Goal: Find specific page/section: Find specific page/section

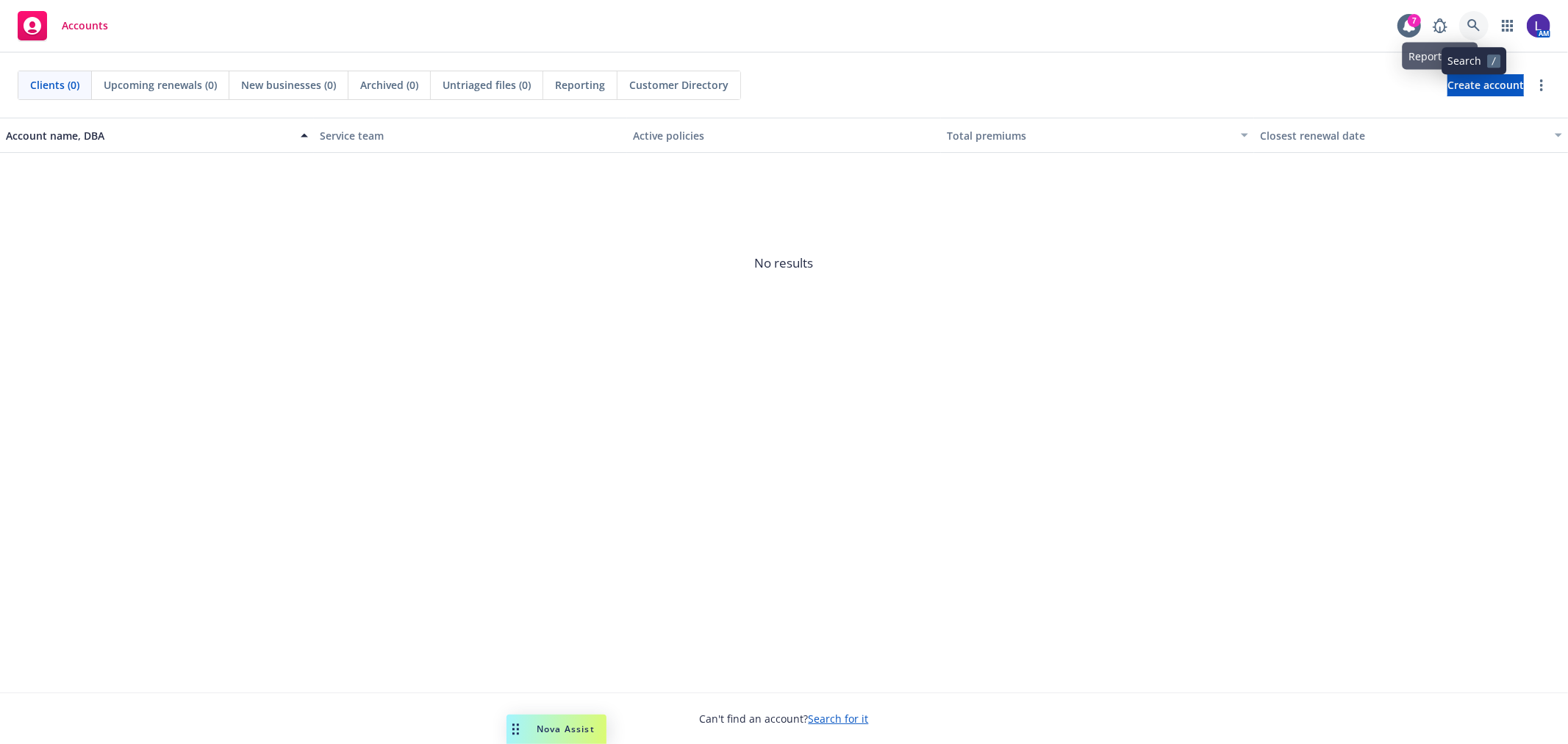
click at [1479, 24] on icon at bounding box center [1474, 25] width 13 height 13
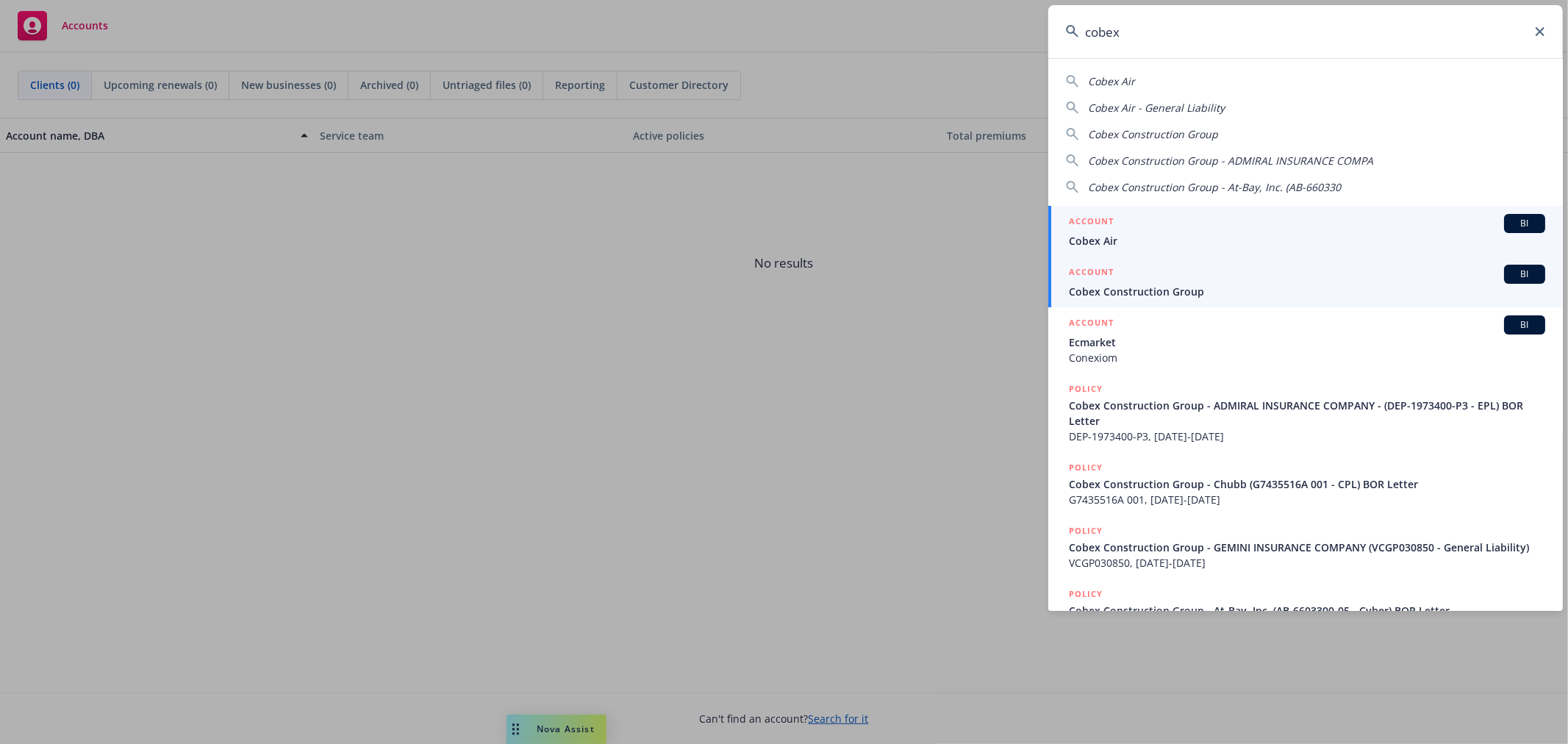
type input "cobex"
click at [1122, 292] on span "Cobex Construction Group" at bounding box center [1307, 291] width 476 height 16
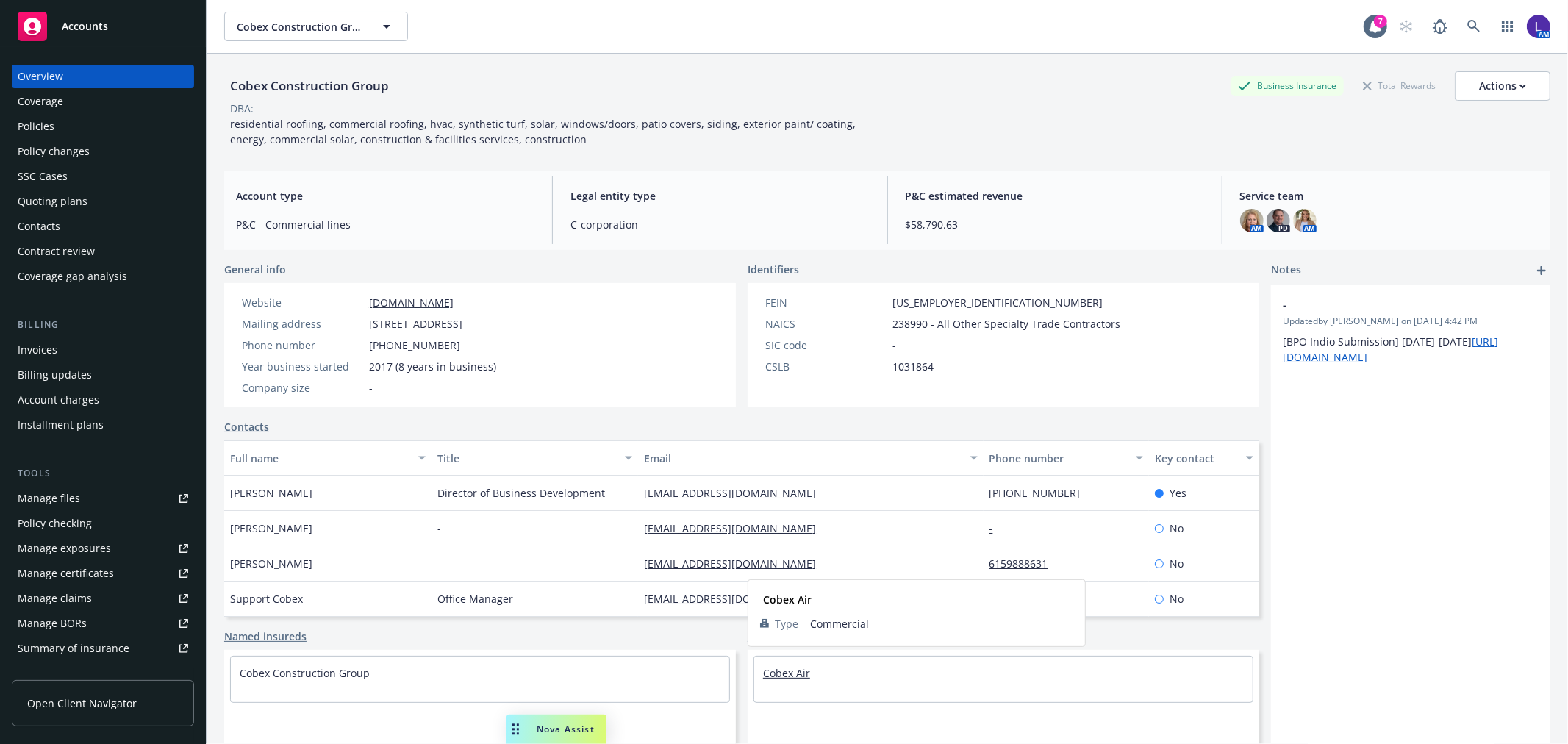
click at [794, 666] on link "Cobex Air" at bounding box center [787, 672] width 47 height 14
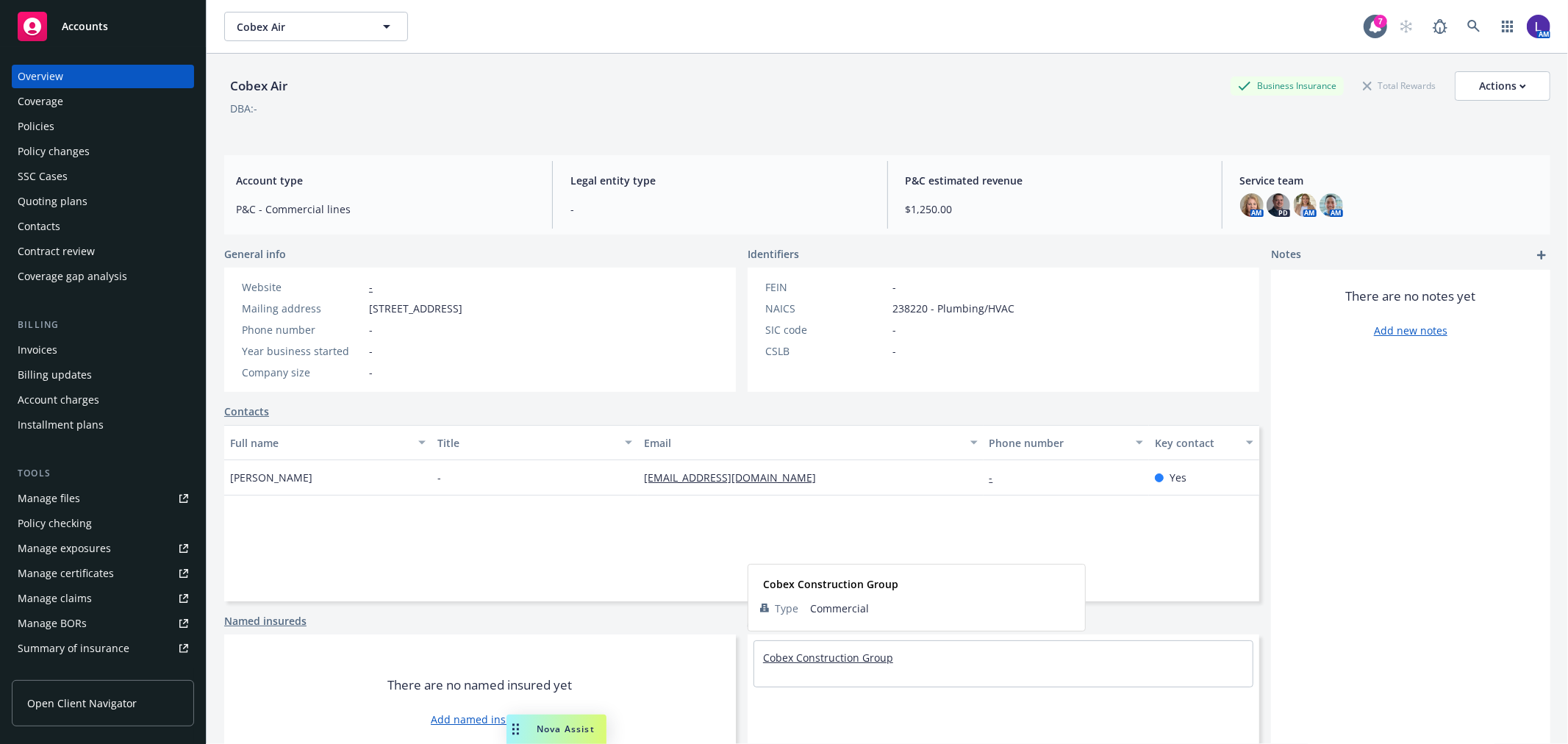
click at [846, 663] on link "Cobex Construction Group" at bounding box center [828, 658] width 130 height 14
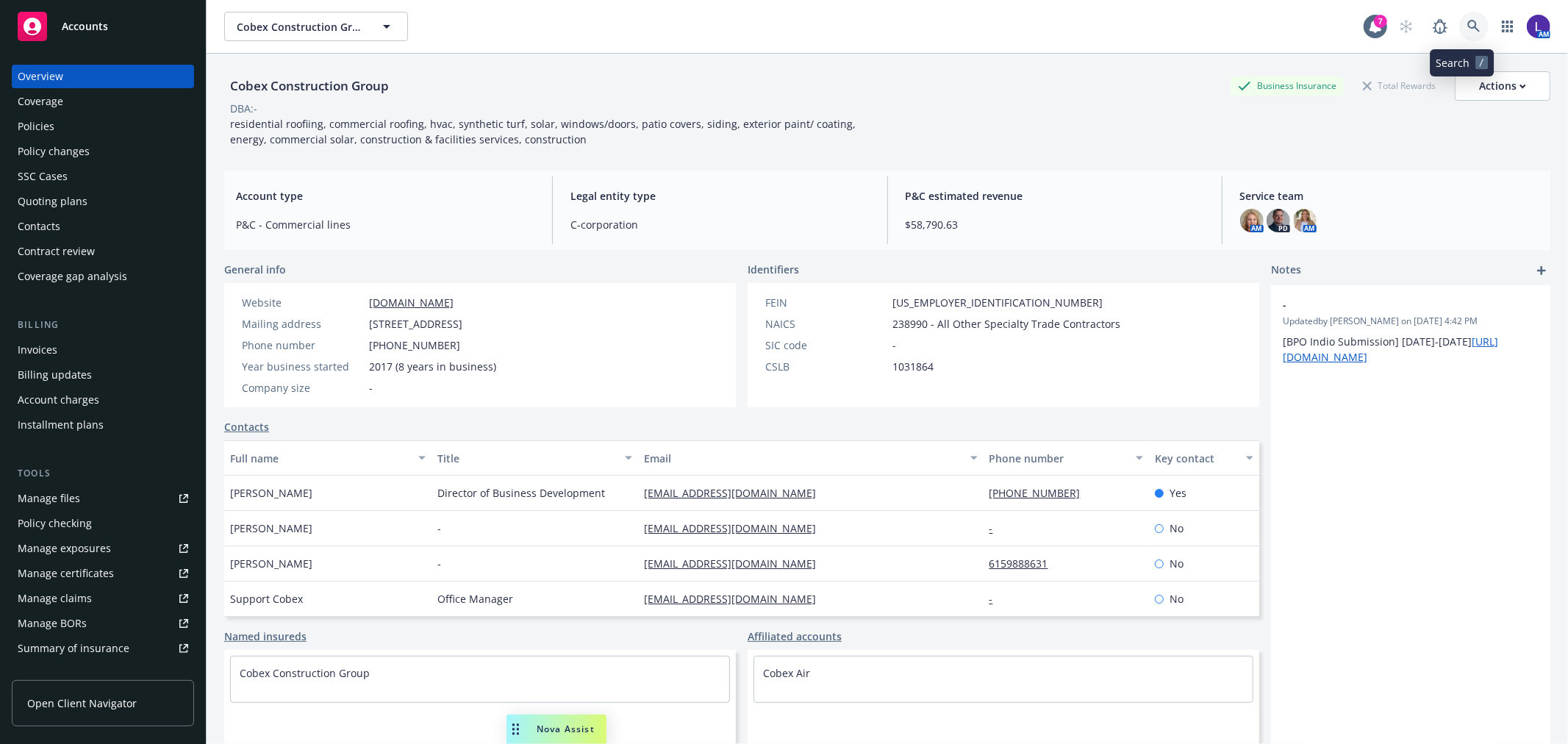
click at [1460, 17] on link at bounding box center [1475, 26] width 30 height 30
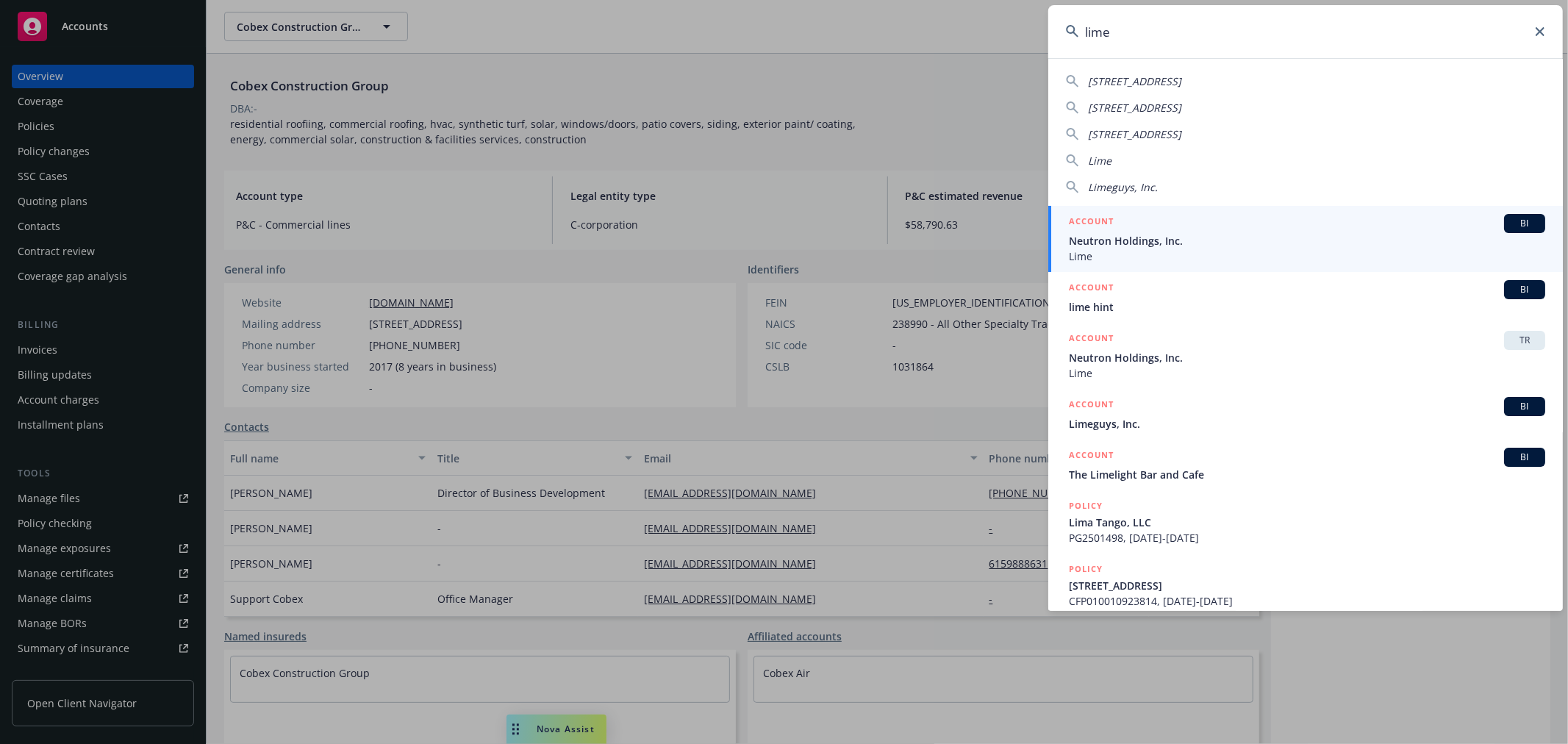
drag, startPoint x: 1126, startPoint y: 31, endPoint x: 1025, endPoint y: 16, distance: 102.1
click at [1025, 16] on div "lime [STREET_ADDRESS]-2620 [STREET_ADDRESS][GEOGRAPHIC_DATA], Inc. ACCOUNT BI N…" at bounding box center [784, 372] width 1568 height 744
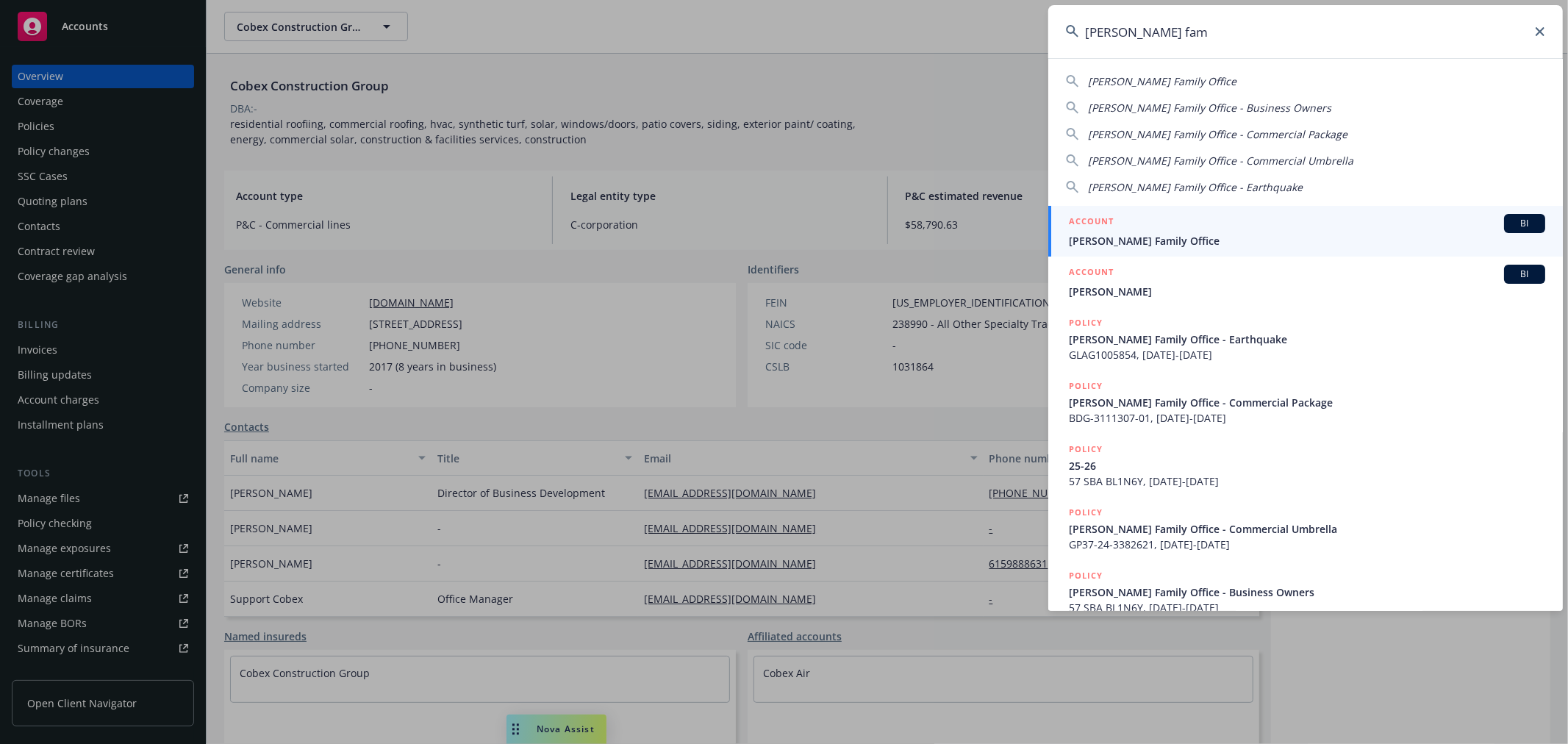
type input "[PERSON_NAME] fam"
click at [1152, 235] on span "[PERSON_NAME] Family Office" at bounding box center [1307, 241] width 476 height 16
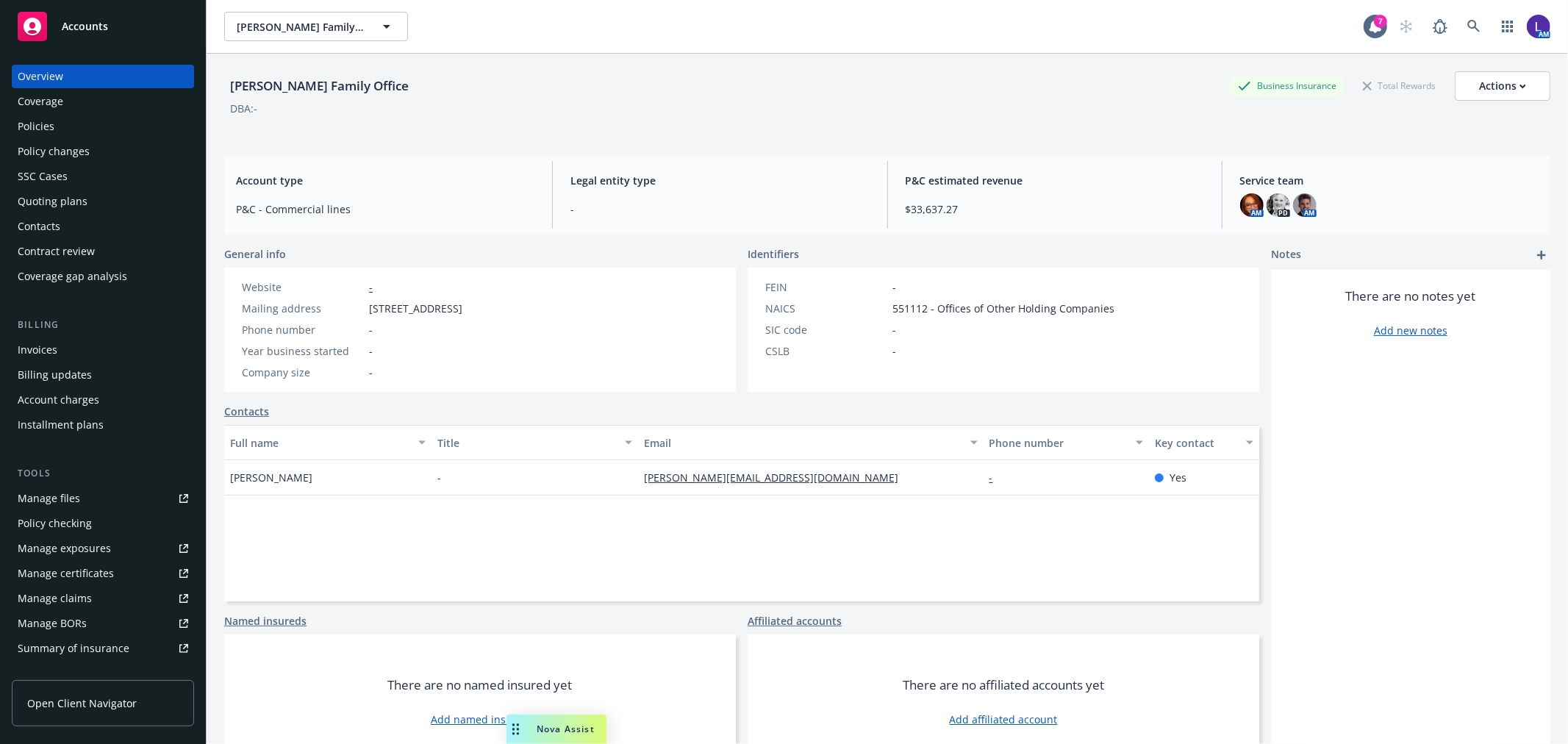
click at [63, 119] on div "Policies" at bounding box center [102, 126] width 170 height 24
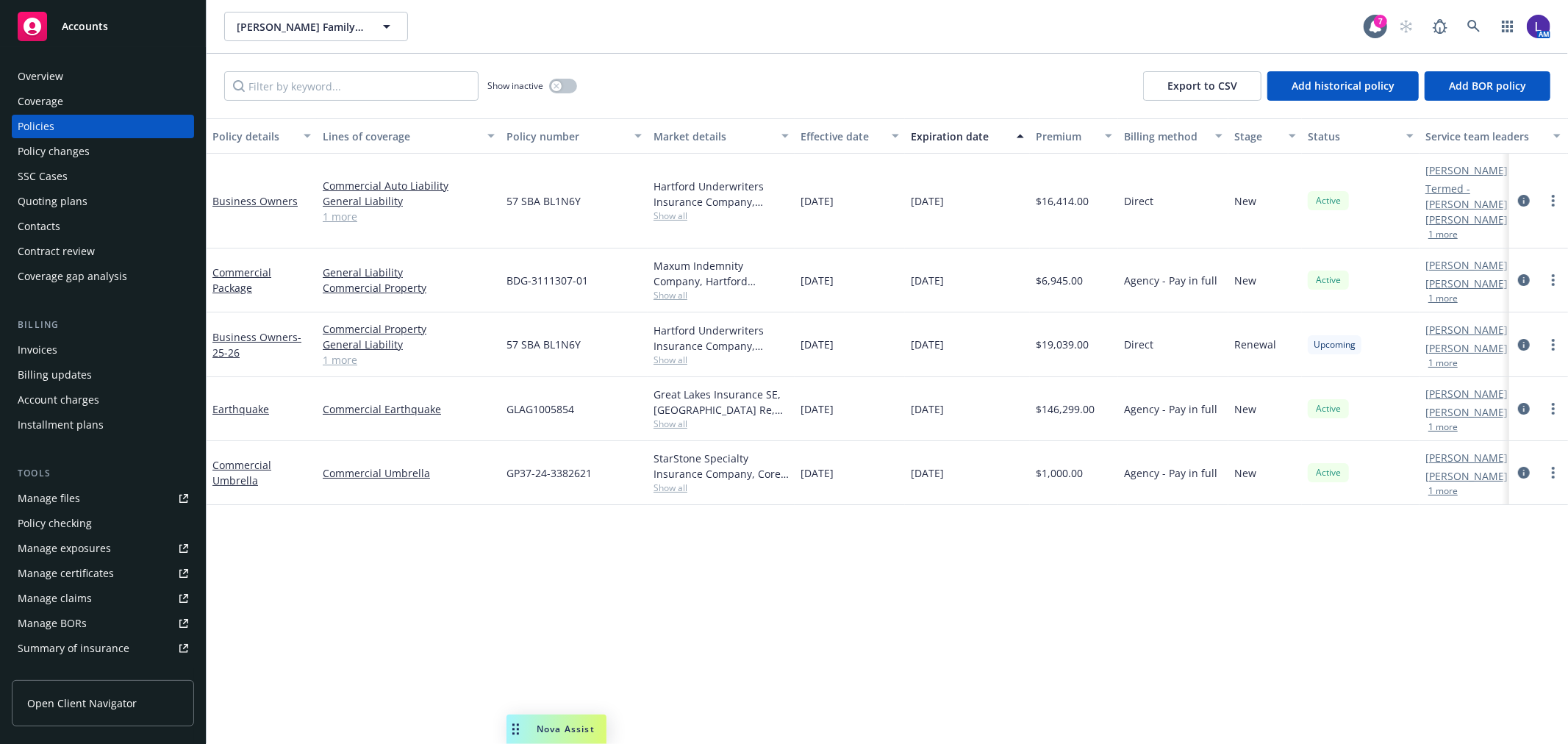
click at [47, 76] on div "Overview" at bounding box center [40, 76] width 45 height 24
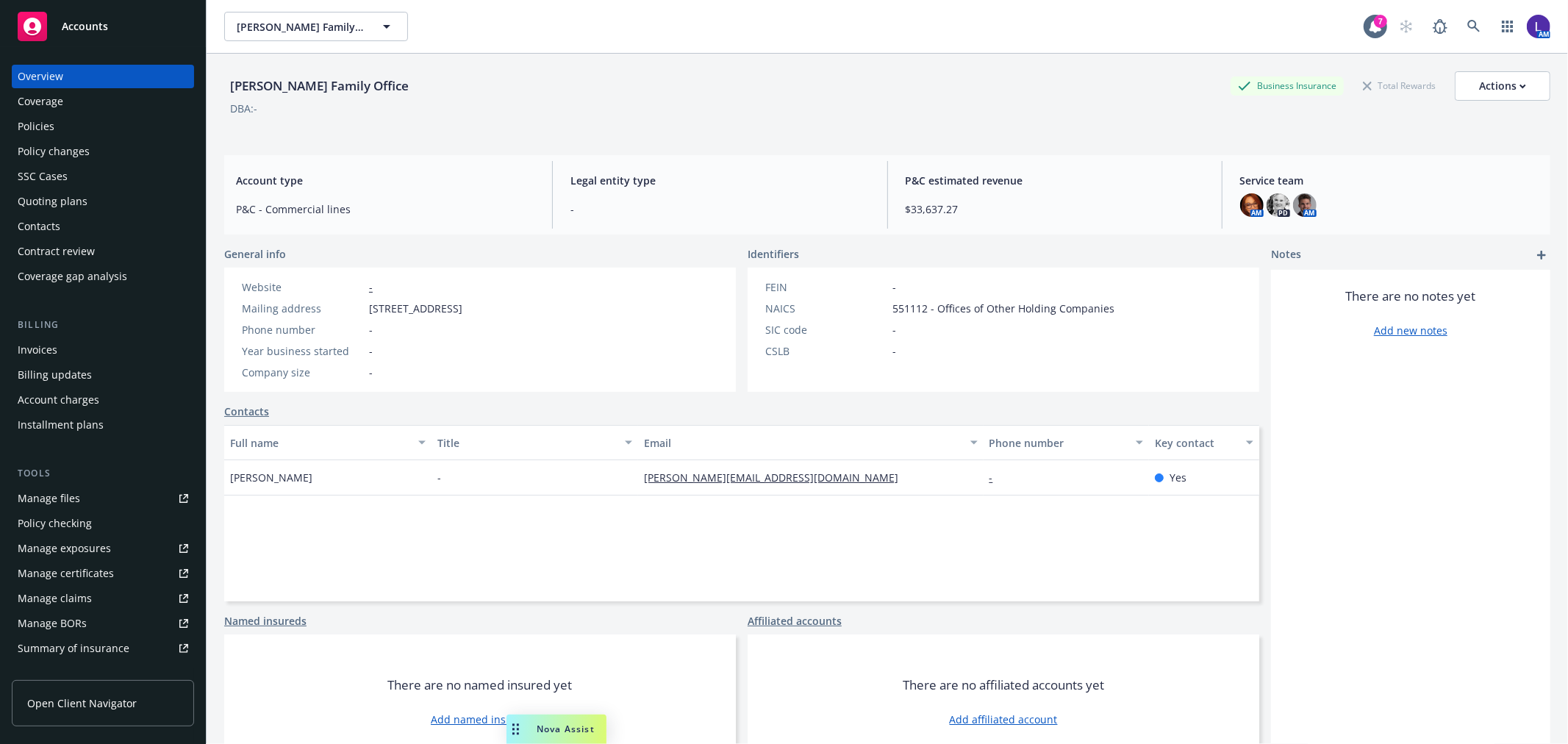
click at [38, 122] on div "Policies" at bounding box center [36, 126] width 37 height 24
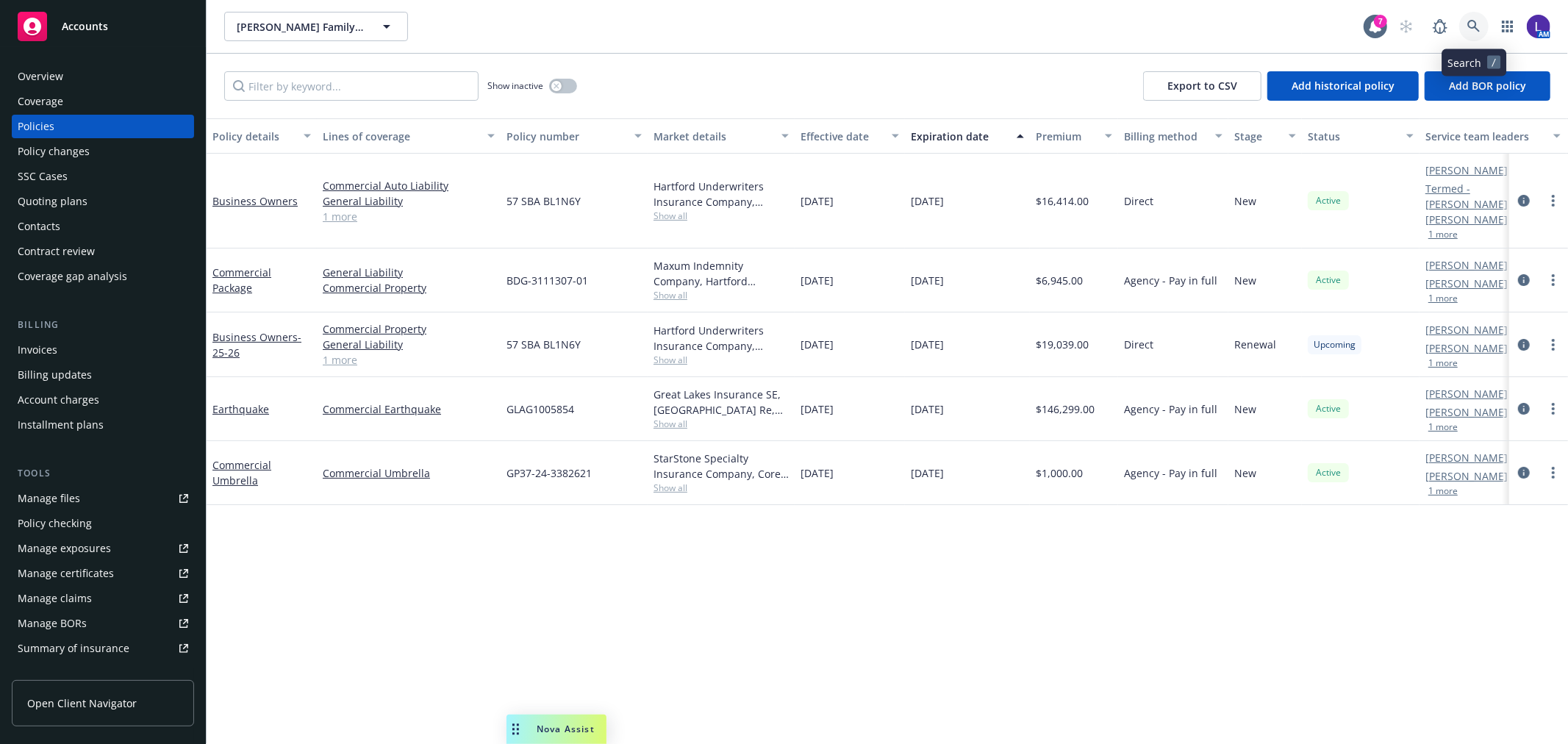
click at [1470, 31] on icon at bounding box center [1474, 26] width 13 height 13
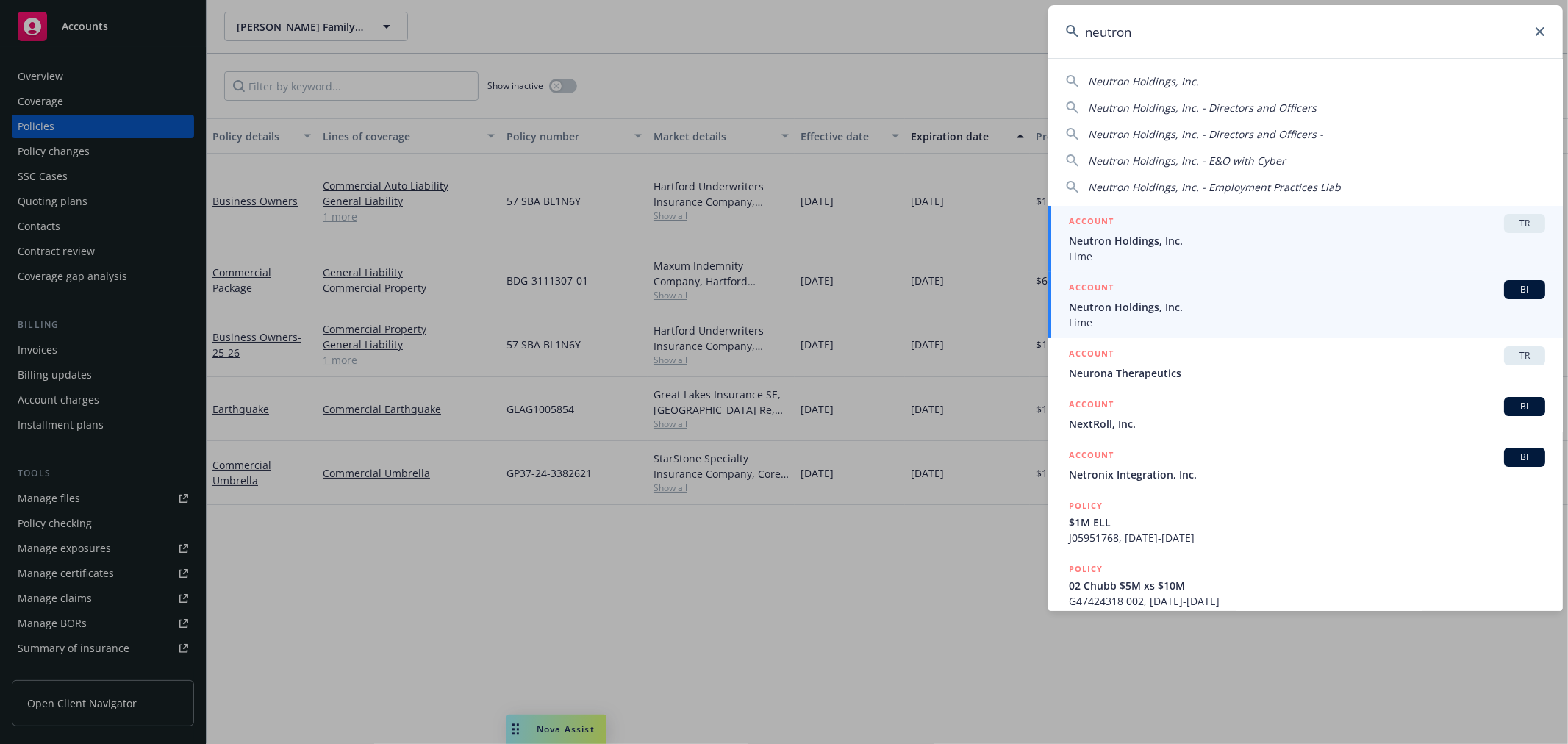
type input "neutron"
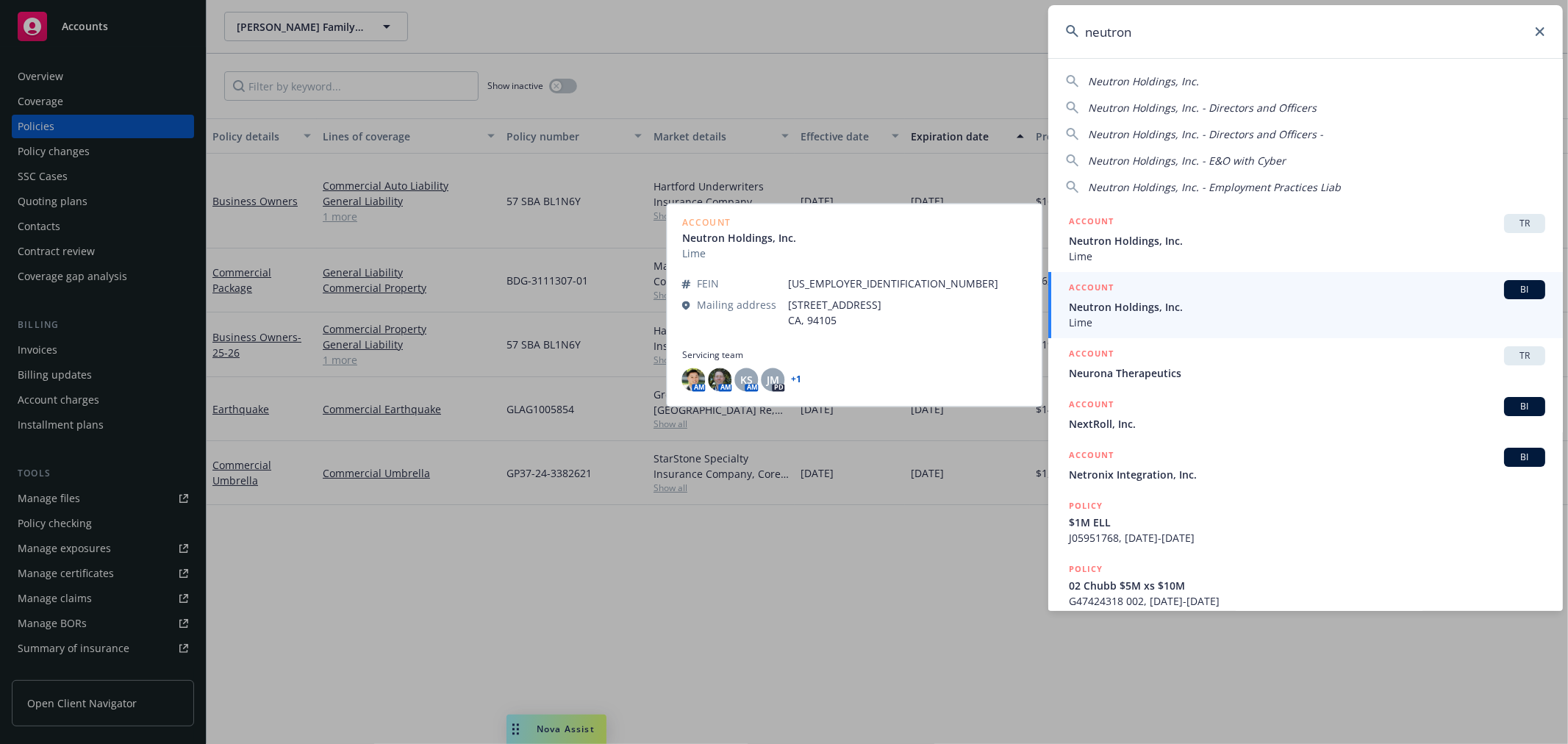
click at [1086, 306] on span "Neutron Holdings, Inc." at bounding box center [1307, 307] width 476 height 16
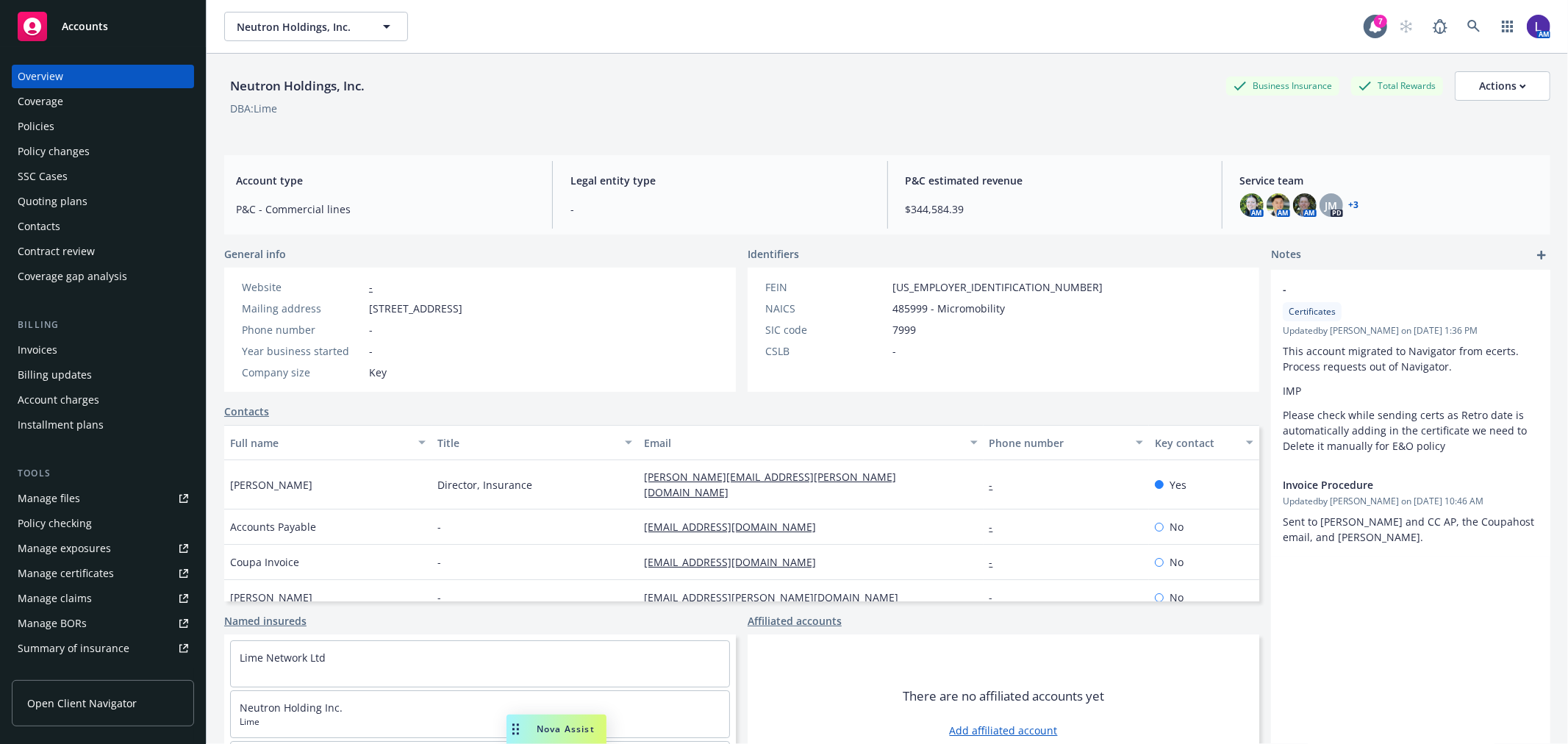
click at [78, 122] on div "Policies" at bounding box center [102, 126] width 170 height 24
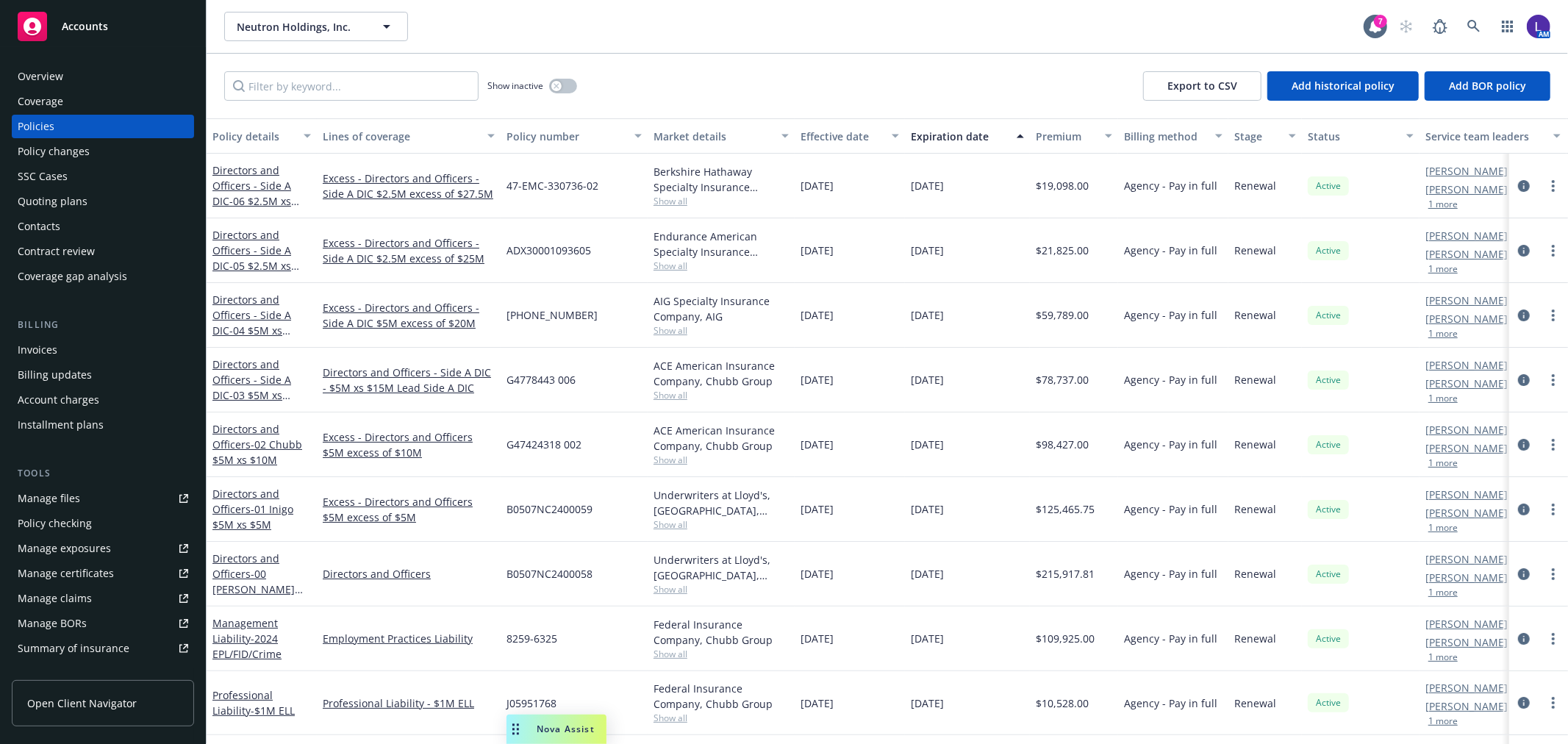
click at [1437, 593] on button "1 more" at bounding box center [1443, 592] width 30 height 9
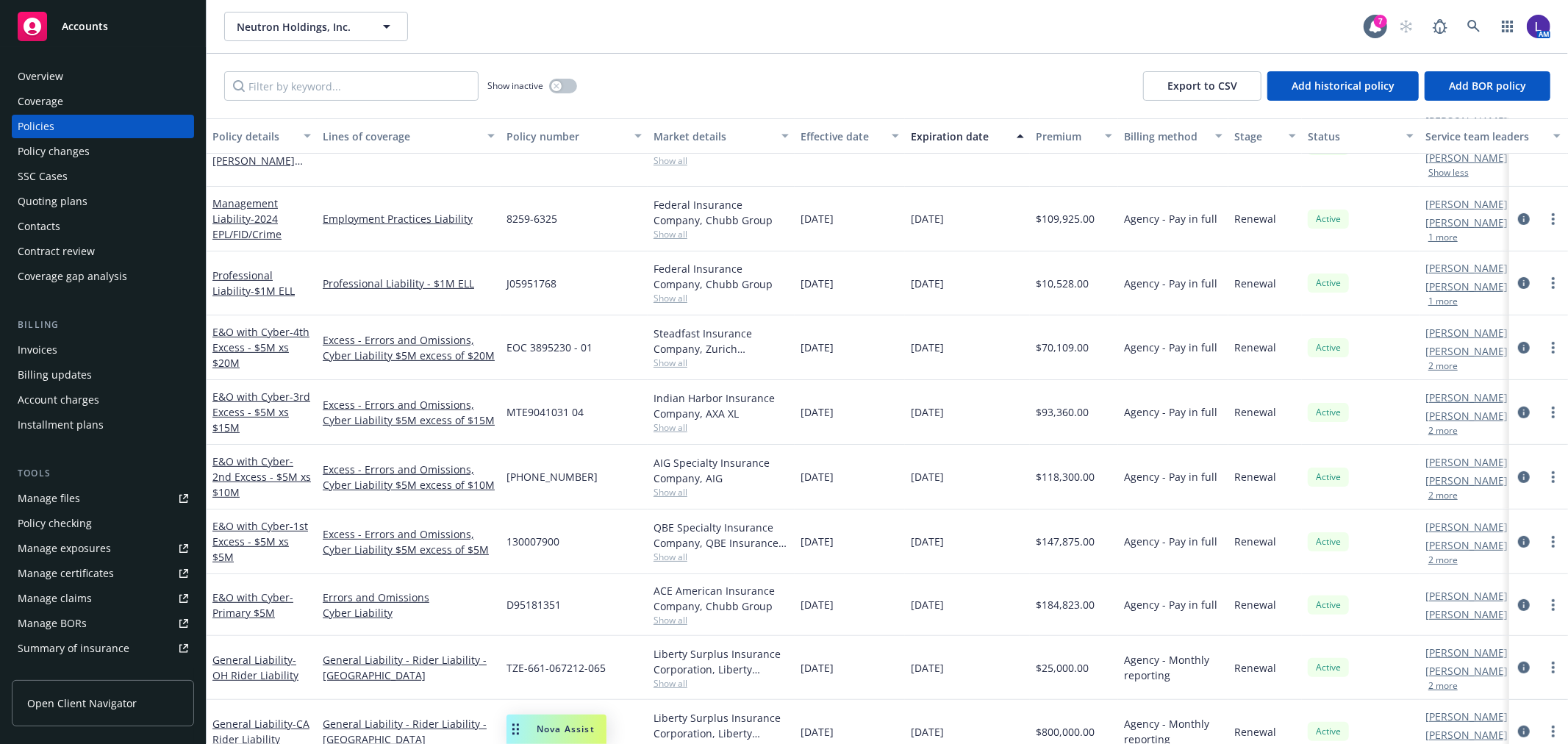
scroll to position [474, 0]
